Goal: Task Accomplishment & Management: Complete application form

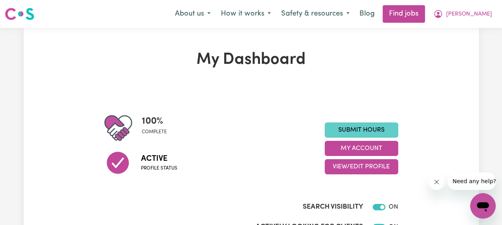
click at [379, 129] on link "Submit Hours" at bounding box center [362, 130] width 74 height 15
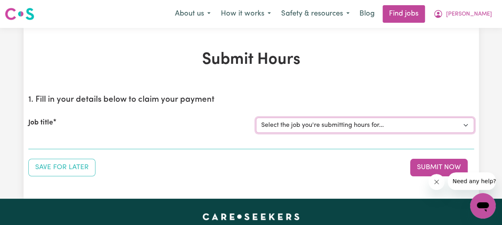
click at [467, 125] on select "Select the job you're submitting hours for... [[PERSON_NAME] Family] [DEMOGRAPH…" at bounding box center [365, 125] width 218 height 15
select select "14363"
click at [256, 118] on select "Select the job you're submitting hours for... [[PERSON_NAME] Family] [DEMOGRAPH…" at bounding box center [365, 125] width 218 height 15
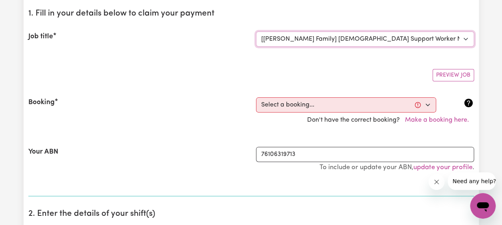
scroll to position [87, 0]
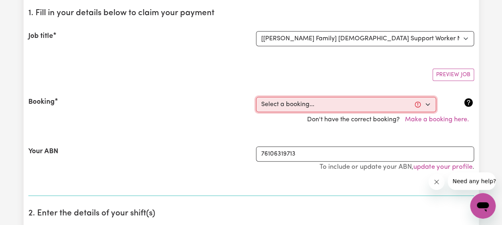
click at [382, 105] on select "Select a booking... [DATE] 04:00pm to 06:00pm (RECURRING) [DATE] 03:30pm to 06:…" at bounding box center [346, 104] width 180 height 15
select select "354387"
click at [256, 97] on select "Select a booking... [DATE] 04:00pm to 06:00pm (RECURRING) [DATE] 03:30pm to 06:…" at bounding box center [346, 104] width 180 height 15
type input "[DATE]"
type input "30"
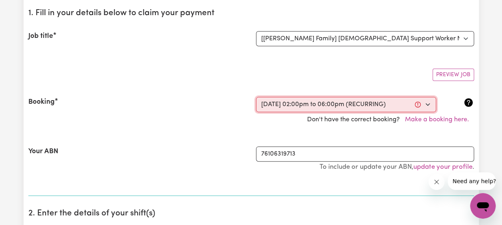
type input "9"
type input "2025"
type input "14:00"
type input "2"
type input "0"
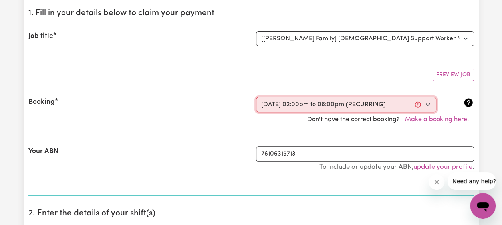
select select "pm"
type input "18:00"
type input "6"
type input "0"
select select "pm"
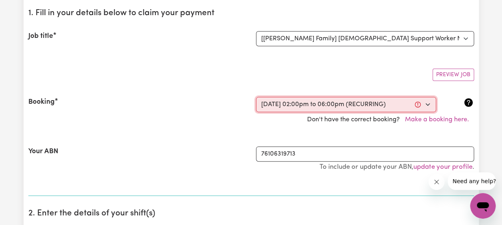
select select "45-Weekday"
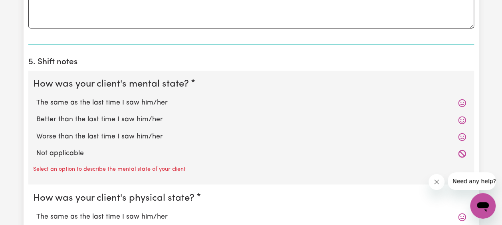
scroll to position [567, 0]
click at [150, 100] on label "The same as the last time I saw him/her" at bounding box center [251, 102] width 430 height 10
click at [36, 97] on input "The same as the last time I saw him/her" at bounding box center [36, 97] width 0 height 0
radio input "true"
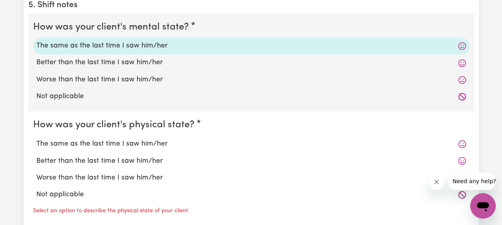
scroll to position [624, 0]
click at [125, 144] on label "The same as the last time I saw him/her" at bounding box center [251, 143] width 430 height 10
click at [36, 138] on input "The same as the last time I saw him/her" at bounding box center [36, 138] width 0 height 0
radio input "true"
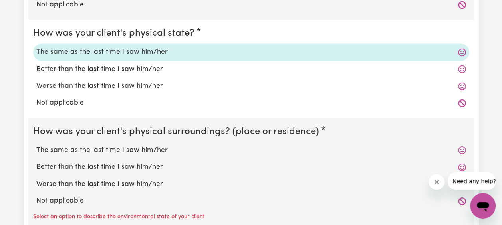
scroll to position [716, 0]
click at [118, 148] on label "The same as the last time I saw him/her" at bounding box center [251, 150] width 430 height 10
click at [36, 145] on input "The same as the last time I saw him/her" at bounding box center [36, 144] width 0 height 0
radio input "true"
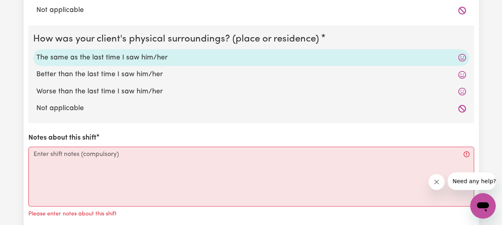
scroll to position [827, 0]
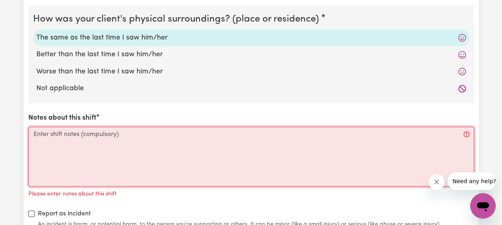
click at [101, 137] on textarea "Notes about this shift" at bounding box center [251, 157] width 446 height 60
paste textarea "[PERSON_NAME], I was very calm here, he had a dry day with [PERSON_NAME], his c…"
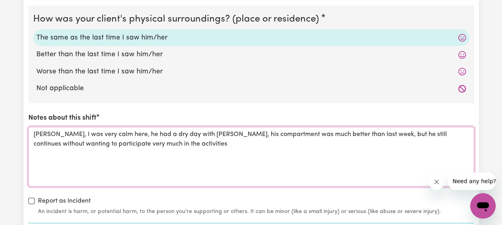
click at [114, 132] on textarea "[PERSON_NAME], I was very calm here, he had a dry day with [PERSON_NAME], his c…" at bounding box center [251, 157] width 446 height 60
click at [105, 133] on textarea "[PERSON_NAME], I was very calm [DATE], he had a dry day with [PERSON_NAME], his…" at bounding box center [251, 157] width 446 height 60
click at [158, 133] on textarea "[PERSON_NAME], I was very calm [DATE], he had a dry day with [PERSON_NAME], his…" at bounding box center [251, 157] width 446 height 60
click at [170, 134] on textarea "[PERSON_NAME], I was very calm [DATE], he had a dry day with [PERSON_NAME], his…" at bounding box center [251, 157] width 446 height 60
click at [370, 132] on textarea "[PERSON_NAME], I was very calm [DATE], he [PERSON_NAME], his compartment was mu…" at bounding box center [251, 157] width 446 height 60
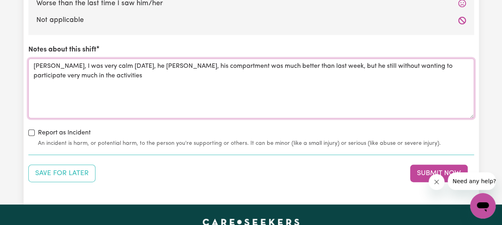
scroll to position [899, 0]
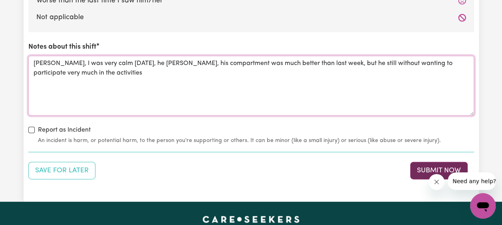
type textarea "[PERSON_NAME], I was very calm [DATE], he [PERSON_NAME], his compartment was mu…"
click at [429, 168] on button "Submit Now" at bounding box center [440, 171] width 58 height 18
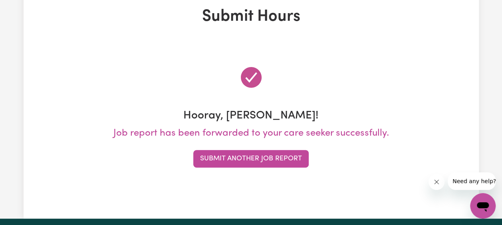
scroll to position [0, 0]
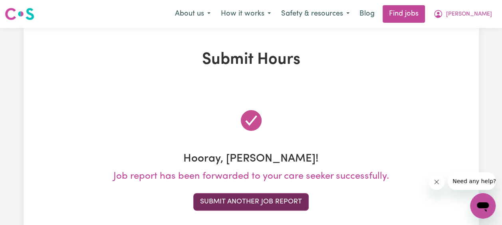
click at [271, 208] on button "Submit Another Job Report" at bounding box center [251, 202] width 116 height 18
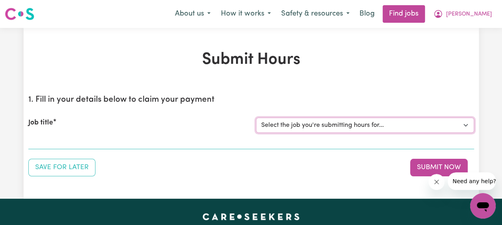
click at [464, 124] on select "Select the job you're submitting hours for... [[PERSON_NAME] Family] [DEMOGRAPH…" at bounding box center [365, 125] width 218 height 15
select select "14363"
click at [256, 118] on select "Select the job you're submitting hours for... [[PERSON_NAME] Family] [DEMOGRAPH…" at bounding box center [365, 125] width 218 height 15
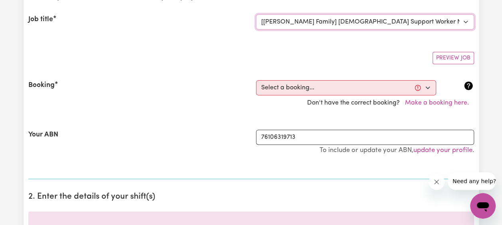
scroll to position [104, 0]
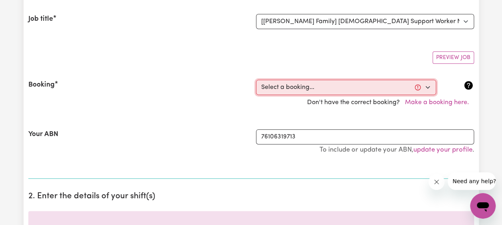
click at [375, 90] on select "Select a booking... [DATE] 04:00pm to 06:00pm (RECURRING) [DATE] 03:30pm to 06:…" at bounding box center [346, 87] width 180 height 15
select select "354710"
click at [256, 80] on select "Select a booking... [DATE] 04:00pm to 06:00pm (RECURRING) [DATE] 03:30pm to 06:…" at bounding box center [346, 87] width 180 height 15
type input "[DATE]"
type input "1"
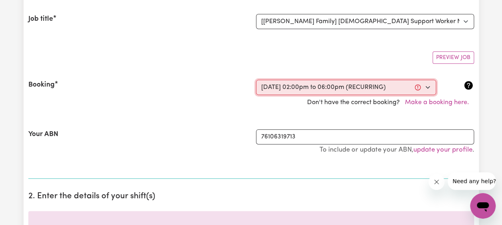
type input "10"
type input "2025"
type input "14:00"
type input "2"
type input "0"
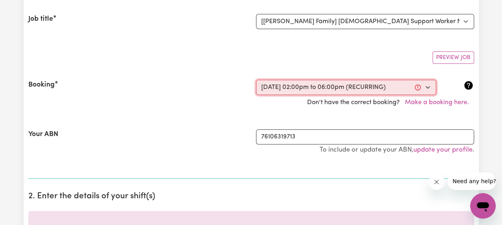
select select "pm"
type input "18:00"
type input "6"
type input "0"
select select "pm"
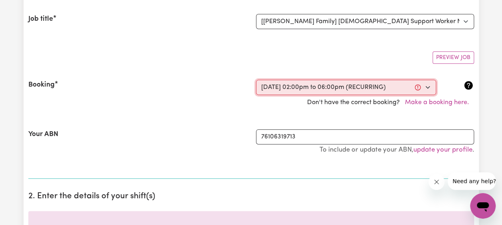
select select "45-Weekday"
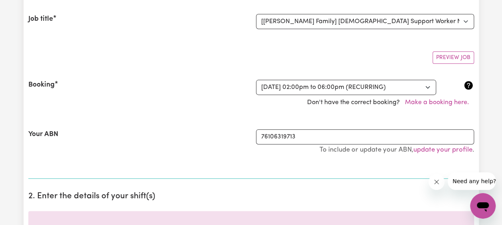
click at [244, 175] on section "1. Fill in your details below to claim your payment Job title Select the job yo…" at bounding box center [251, 82] width 446 height 194
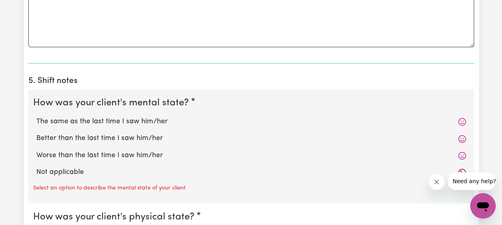
scroll to position [549, 0]
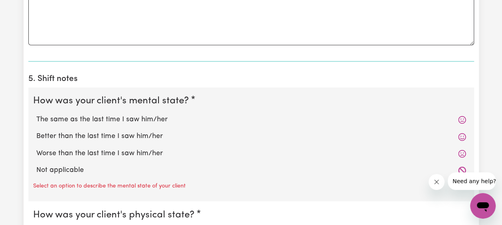
click at [141, 116] on label "The same as the last time I saw him/her" at bounding box center [251, 120] width 430 height 10
click at [36, 115] on input "The same as the last time I saw him/her" at bounding box center [36, 114] width 0 height 0
radio input "true"
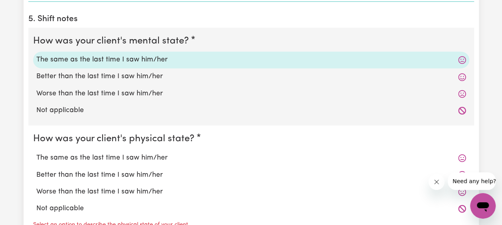
scroll to position [610, 0]
click at [146, 156] on label "The same as the last time I saw him/her" at bounding box center [251, 157] width 430 height 10
click at [36, 152] on input "The same as the last time I saw him/her" at bounding box center [36, 152] width 0 height 0
radio input "true"
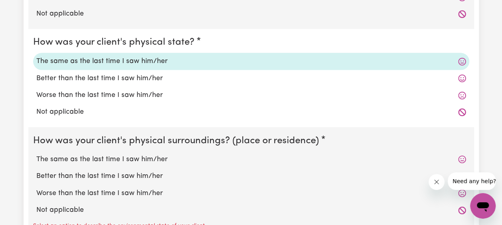
scroll to position [707, 0]
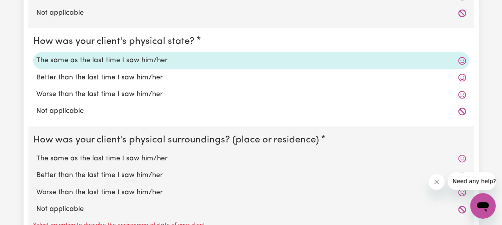
click at [149, 157] on label "The same as the last time I saw him/her" at bounding box center [251, 159] width 430 height 10
click at [36, 154] on input "The same as the last time I saw him/her" at bounding box center [36, 153] width 0 height 0
radio input "true"
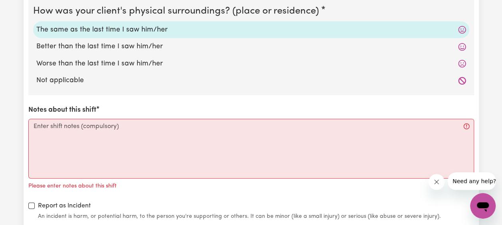
scroll to position [843, 0]
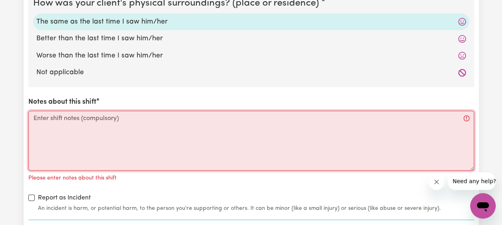
click at [120, 135] on textarea "Notes about this shift" at bounding box center [251, 141] width 446 height 60
paste textarea "[DATE] [PERSON_NAME] continues to be calm. We spent most of our time in the bac…"
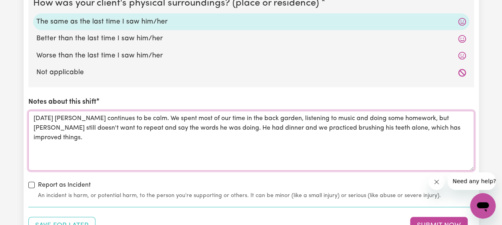
click at [194, 126] on textarea "[DATE] [PERSON_NAME] continues to be calm. We spent most of our time in the bac…" at bounding box center [251, 141] width 446 height 60
click at [383, 127] on textarea "[DATE] [PERSON_NAME] continues to be calm. We spent most of our time in the bac…" at bounding box center [251, 141] width 446 height 60
click at [449, 126] on textarea "[DATE] [PERSON_NAME] continues to be calm. We spent most of our time in the bac…" at bounding box center [251, 141] width 446 height 60
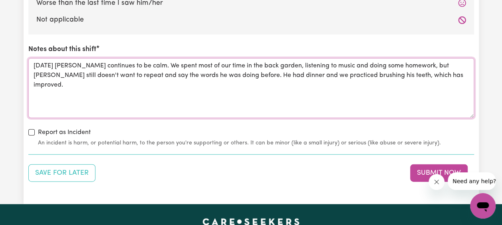
scroll to position [897, 0]
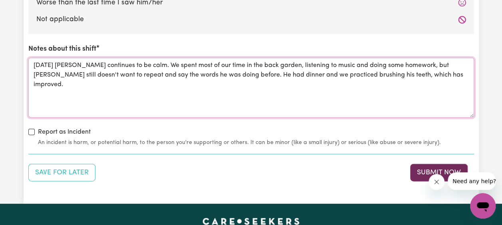
type textarea "[DATE] [PERSON_NAME] continues to be calm. We spent most of our time in the bac…"
click at [417, 170] on button "Submit Now" at bounding box center [440, 173] width 58 height 18
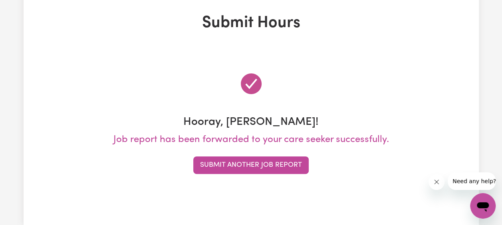
scroll to position [38, 0]
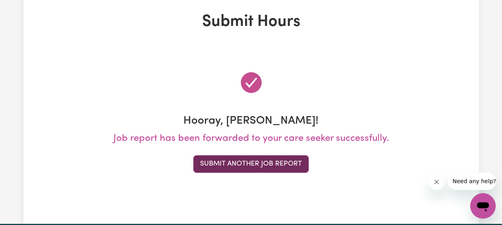
click at [292, 167] on button "Submit Another Job Report" at bounding box center [251, 165] width 116 height 18
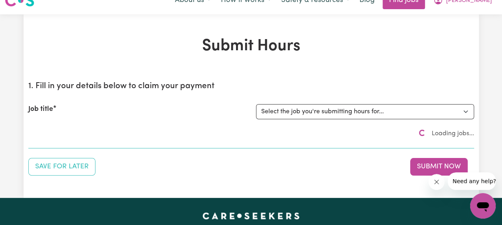
scroll to position [0, 0]
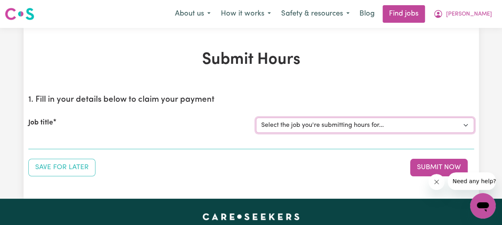
click at [322, 130] on select "Select the job you're submitting hours for... [[PERSON_NAME] Family] [DEMOGRAPH…" at bounding box center [365, 125] width 218 height 15
select select "14363"
click at [256, 118] on select "Select the job you're submitting hours for... [[PERSON_NAME] Family] [DEMOGRAPH…" at bounding box center [365, 125] width 218 height 15
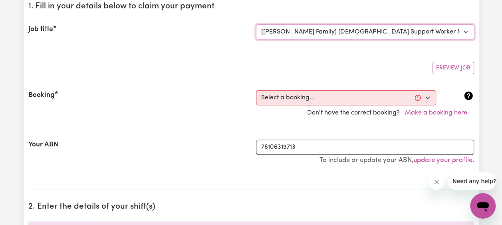
scroll to position [111, 0]
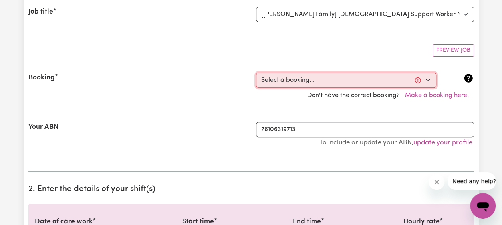
click at [305, 84] on select "Select a booking... [DATE] 04:00pm to 06:00pm (RECURRING) [DATE] 03:30pm to 06:…" at bounding box center [346, 80] width 180 height 15
select select "357585"
click at [256, 73] on select "Select a booking... [DATE] 04:00pm to 06:00pm (RECURRING) [DATE] 03:30pm to 06:…" at bounding box center [346, 80] width 180 height 15
type input "[DATE]"
type input "3"
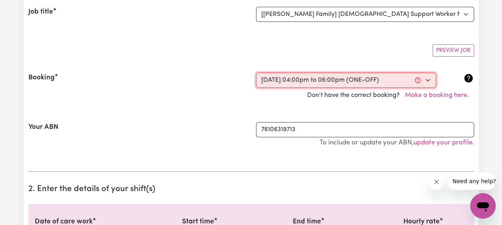
type input "10"
type input "2025"
type input "16:00"
type input "4"
type input "0"
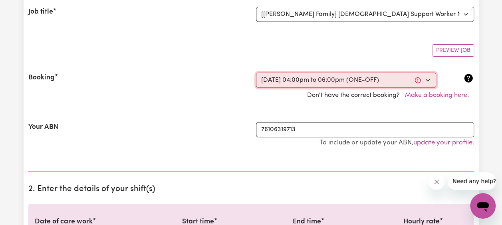
select select "pm"
type input "18:00"
type input "6"
type input "0"
select select "pm"
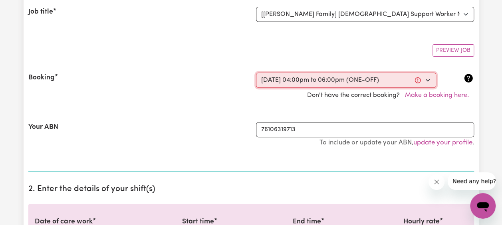
select select "45-Weekday"
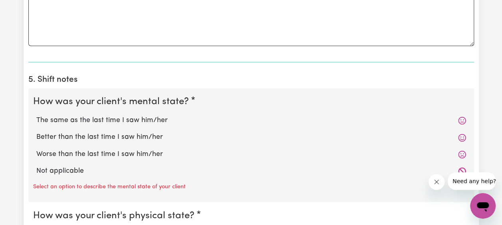
scroll to position [550, 0]
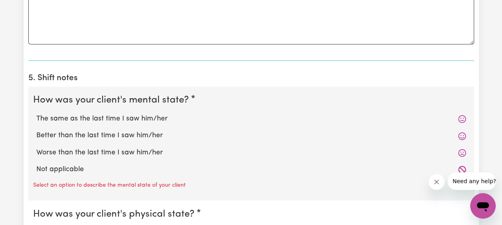
click at [133, 115] on label "The same as the last time I saw him/her" at bounding box center [251, 119] width 430 height 10
click at [36, 114] on input "The same as the last time I saw him/her" at bounding box center [36, 114] width 0 height 0
radio input "true"
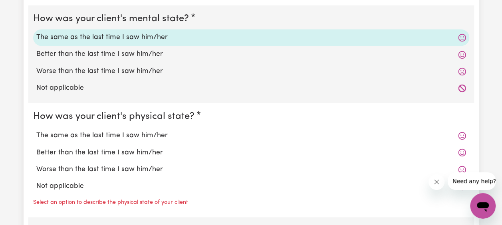
scroll to position [632, 0]
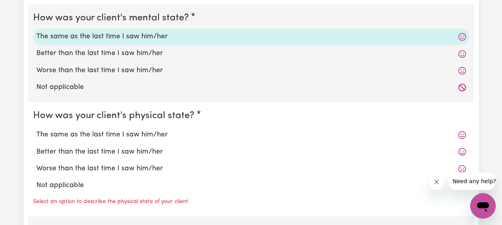
click at [126, 134] on label "The same as the last time I saw him/her" at bounding box center [251, 135] width 430 height 10
click at [36, 130] on input "The same as the last time I saw him/her" at bounding box center [36, 129] width 0 height 0
radio input "true"
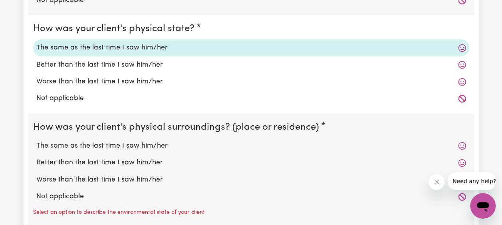
scroll to position [723, 0]
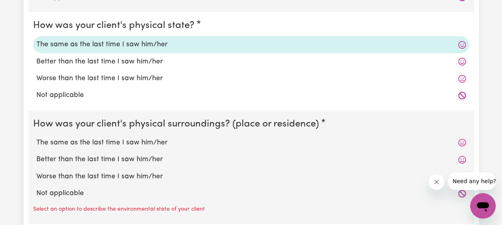
click at [132, 138] on label "The same as the last time I saw him/her" at bounding box center [251, 143] width 430 height 10
click at [36, 138] on input "The same as the last time I saw him/her" at bounding box center [36, 137] width 0 height 0
radio input "true"
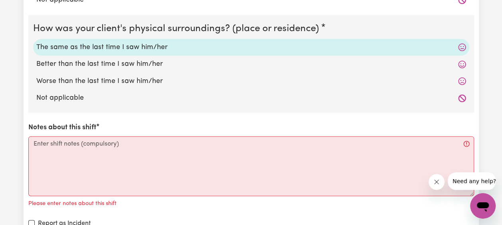
scroll to position [835, 0]
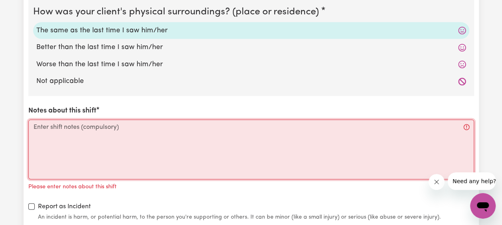
click at [127, 139] on textarea "Notes about this shift" at bounding box center [251, 150] width 446 height 60
paste textarea "[DATE] [PERSON_NAME] was a little different, but [PERSON_NAME]'s mother said he…"
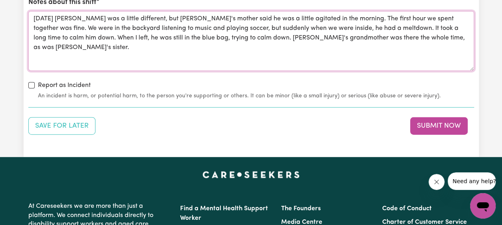
scroll to position [943, 0]
type textarea "[DATE] [PERSON_NAME] was a little different, but [PERSON_NAME]'s mother said he…"
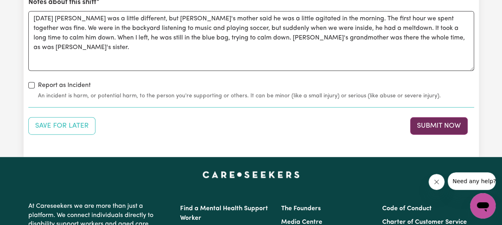
click at [425, 126] on button "Submit Now" at bounding box center [440, 127] width 58 height 18
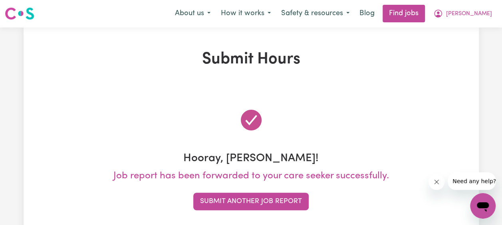
scroll to position [0, 0]
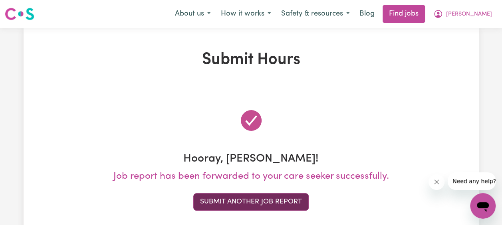
click at [261, 201] on button "Submit Another Job Report" at bounding box center [251, 202] width 116 height 18
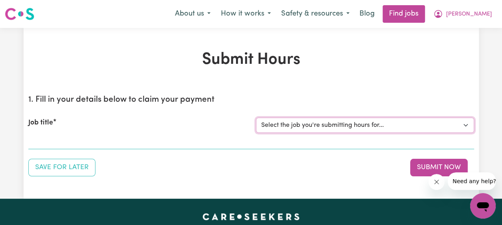
click at [354, 128] on select "Select the job you're submitting hours for... [[PERSON_NAME] Family] [DEMOGRAPH…" at bounding box center [365, 125] width 218 height 15
select select "14363"
click at [256, 118] on select "Select the job you're submitting hours for... [[PERSON_NAME] Family] [DEMOGRAPH…" at bounding box center [365, 125] width 218 height 15
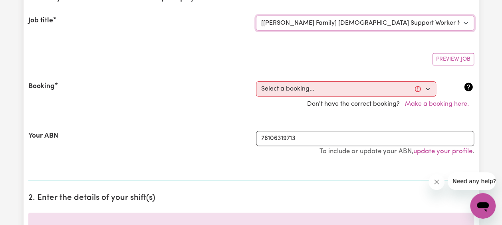
scroll to position [103, 0]
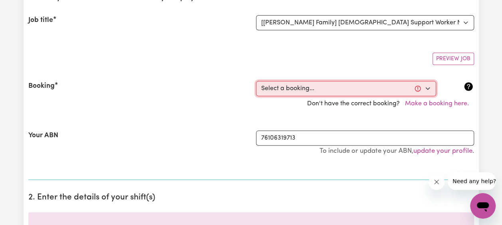
click at [334, 91] on select "Select a booking... [DATE] 04:00pm to 06:00pm (RECURRING) [DATE] 03:30pm to 06:…" at bounding box center [346, 88] width 180 height 15
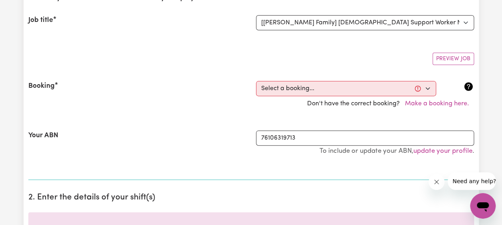
click at [398, 65] on section "1. Fill in your details below to claim your payment Job title Select the job yo…" at bounding box center [251, 83] width 446 height 194
